Goal: Check status: Check status

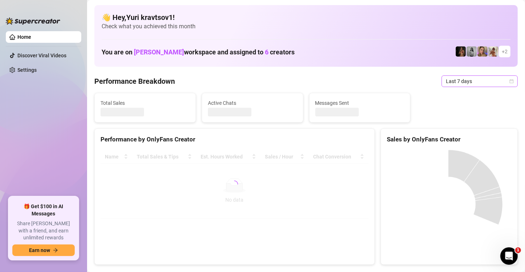
click at [510, 81] on icon "calendar" at bounding box center [512, 81] width 4 height 4
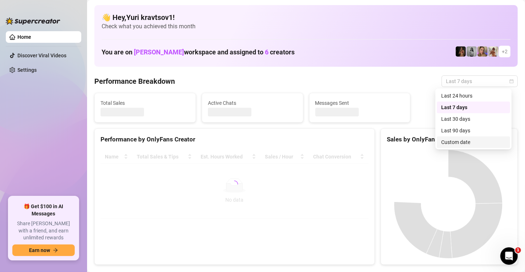
click at [480, 141] on div "Custom date" at bounding box center [474, 142] width 65 height 8
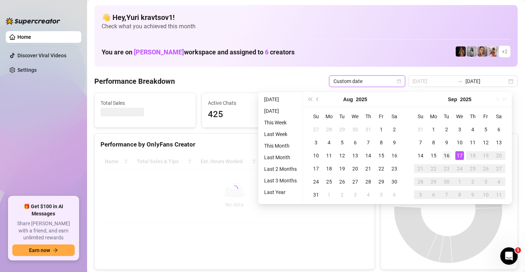
click at [446, 155] on div "16" at bounding box center [447, 155] width 9 height 9
click at [459, 157] on div "17" at bounding box center [460, 155] width 9 height 9
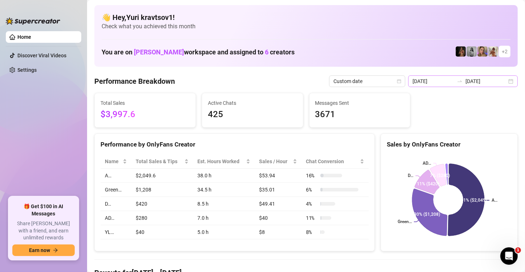
click at [503, 80] on div "2025-09-10 2025-09-17" at bounding box center [464, 82] width 110 height 12
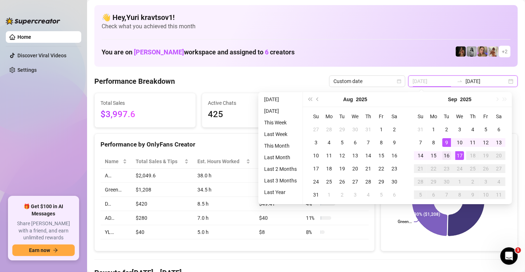
type input "2025-09-16"
click at [447, 156] on div "16" at bounding box center [447, 155] width 9 height 9
click at [459, 154] on div "17" at bounding box center [460, 155] width 9 height 9
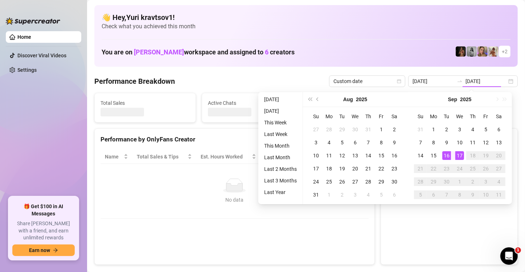
type input "2025-09-16"
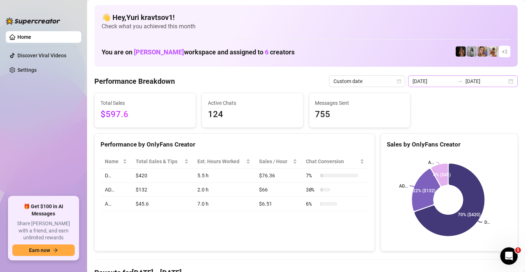
click at [502, 81] on div "2025-09-16 2025-09-17" at bounding box center [464, 82] width 110 height 12
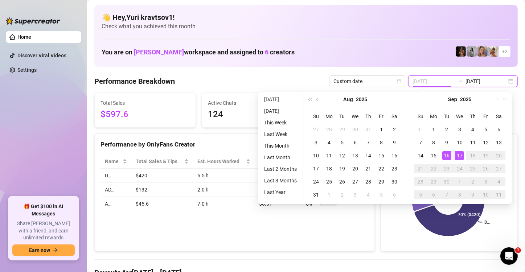
type input "2025-09-16"
click at [452, 152] on td "16" at bounding box center [446, 155] width 13 height 13
click at [459, 153] on div "17" at bounding box center [460, 155] width 9 height 9
